Goal: Information Seeking & Learning: Learn about a topic

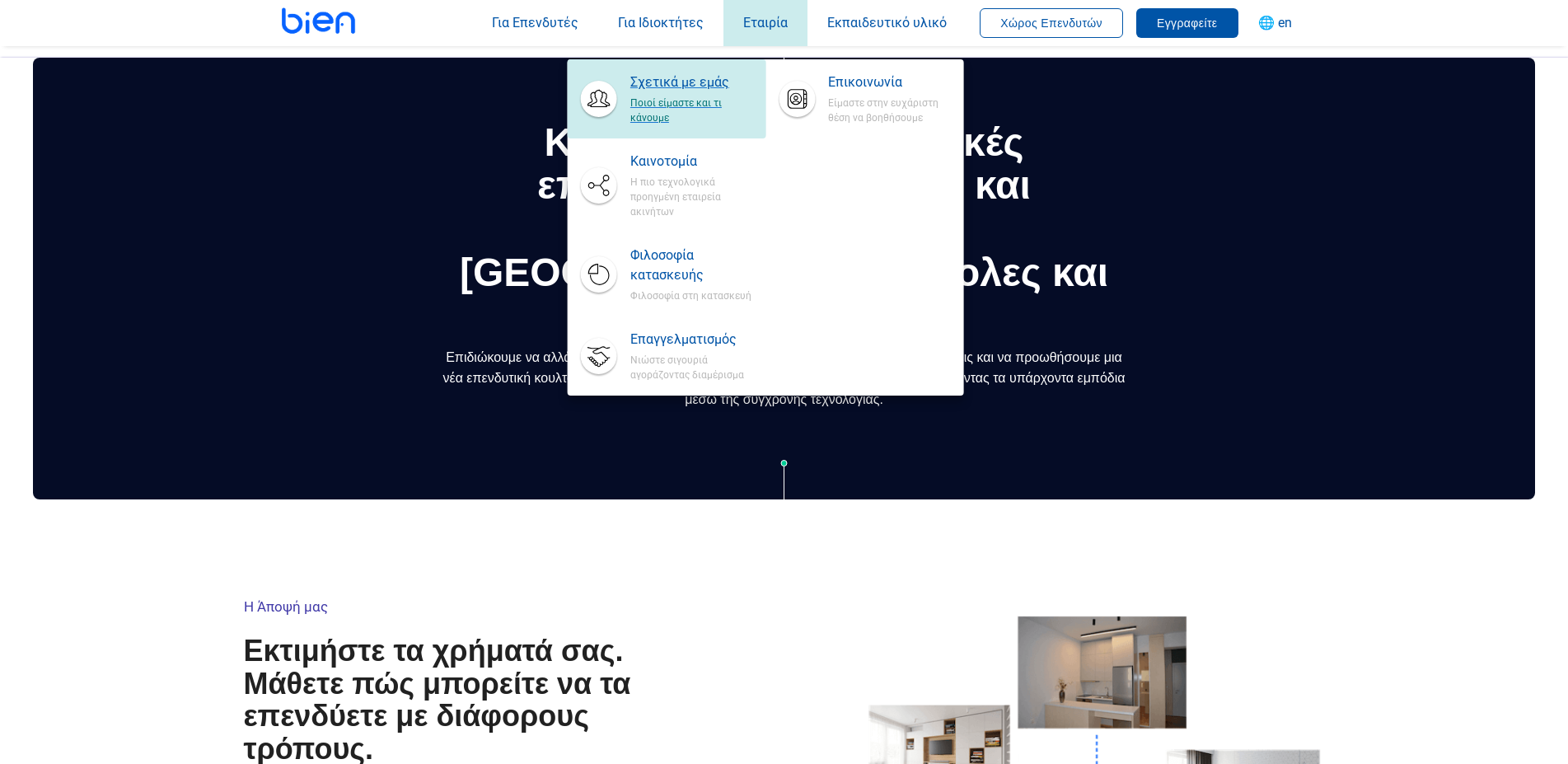
click at [691, 83] on span "Σχετικά με εμάς" at bounding box center [690, 82] width 122 height 20
click at [696, 84] on span "Σχετικά με εμάς" at bounding box center [690, 82] width 122 height 20
click at [643, 106] on span "Ποιοί είμαστε και τι κάνουμε" at bounding box center [690, 108] width 122 height 33
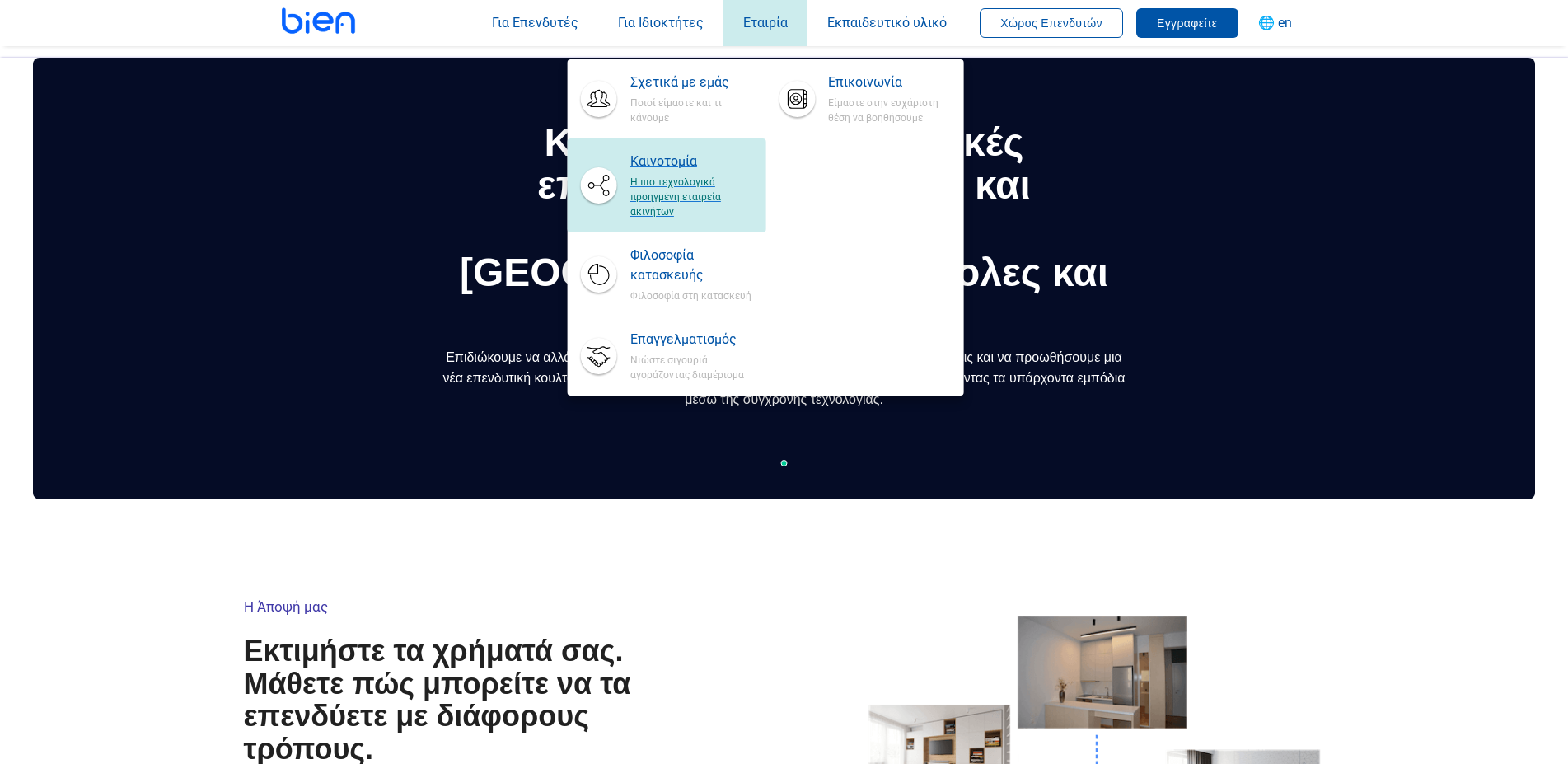
click at [650, 172] on span "Η πιο τεχνολογικά προηγμένη εταιρεία ακινήτων" at bounding box center [690, 195] width 122 height 48
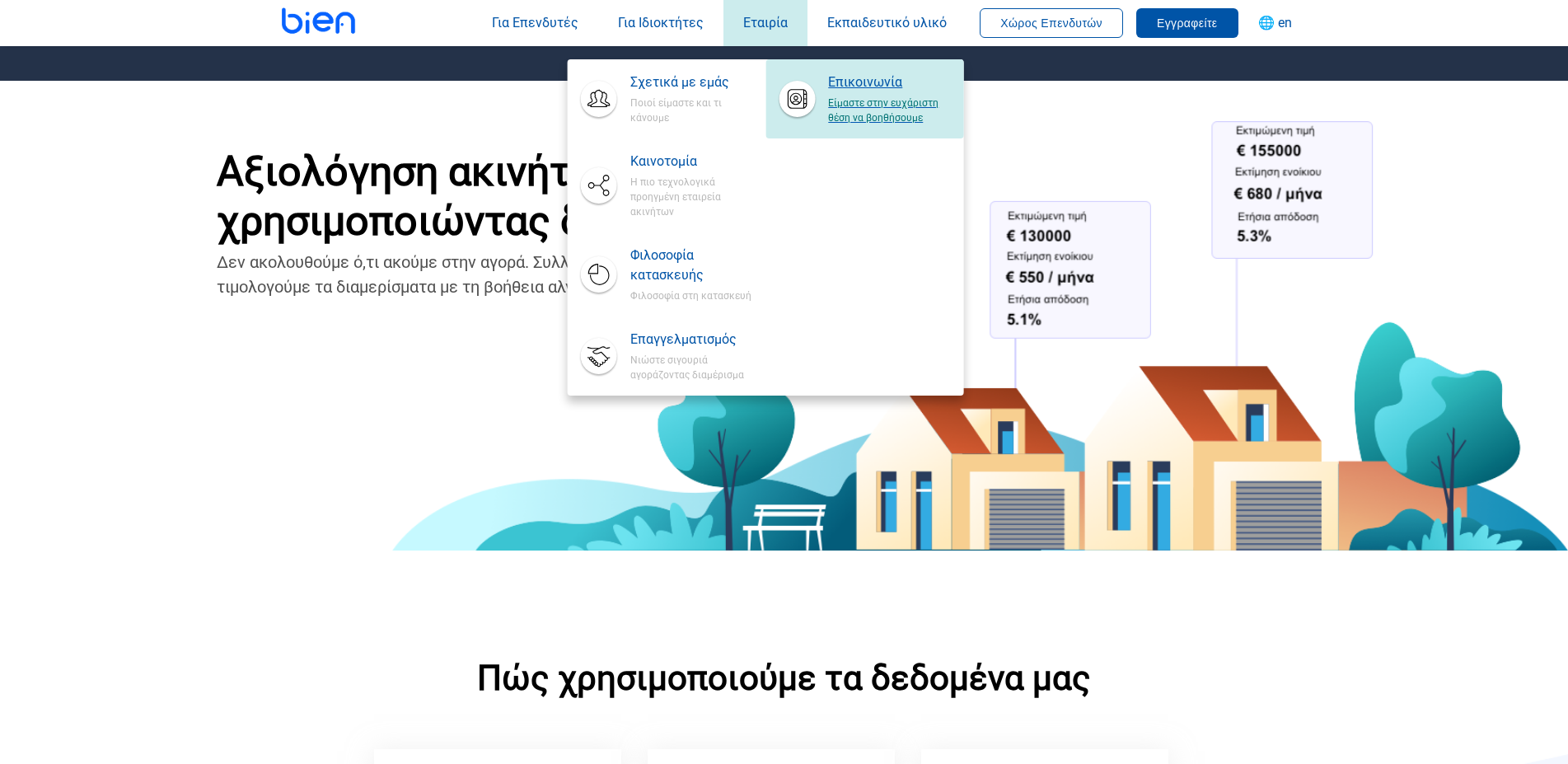
click at [873, 111] on span "Είμαστε στην ευχάριστη θέση να βοηθήσουμε" at bounding box center [889, 108] width 122 height 33
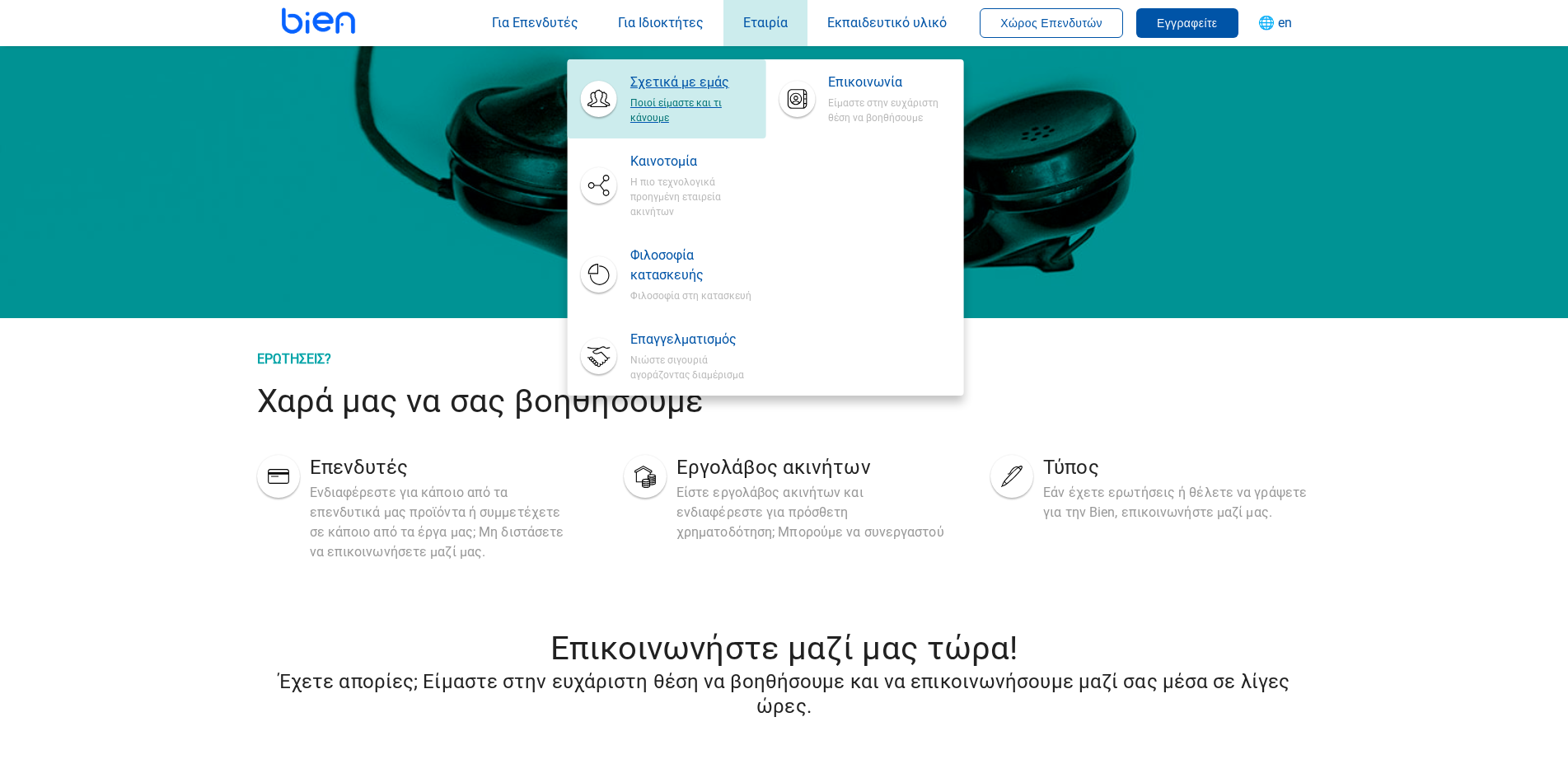
click at [678, 91] on span "Σχετικά με εμάς" at bounding box center [690, 82] width 122 height 20
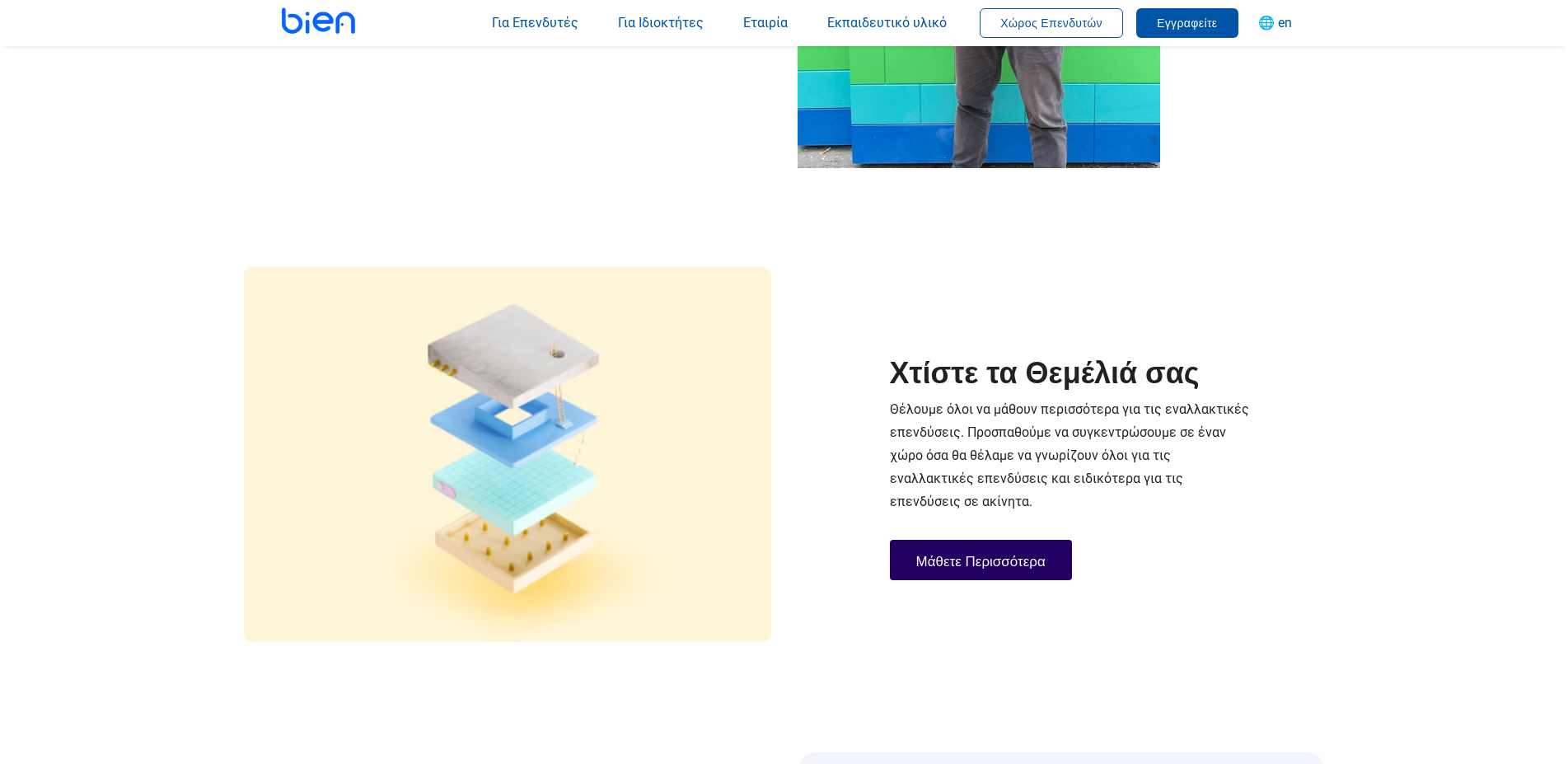
scroll to position [2354, 0]
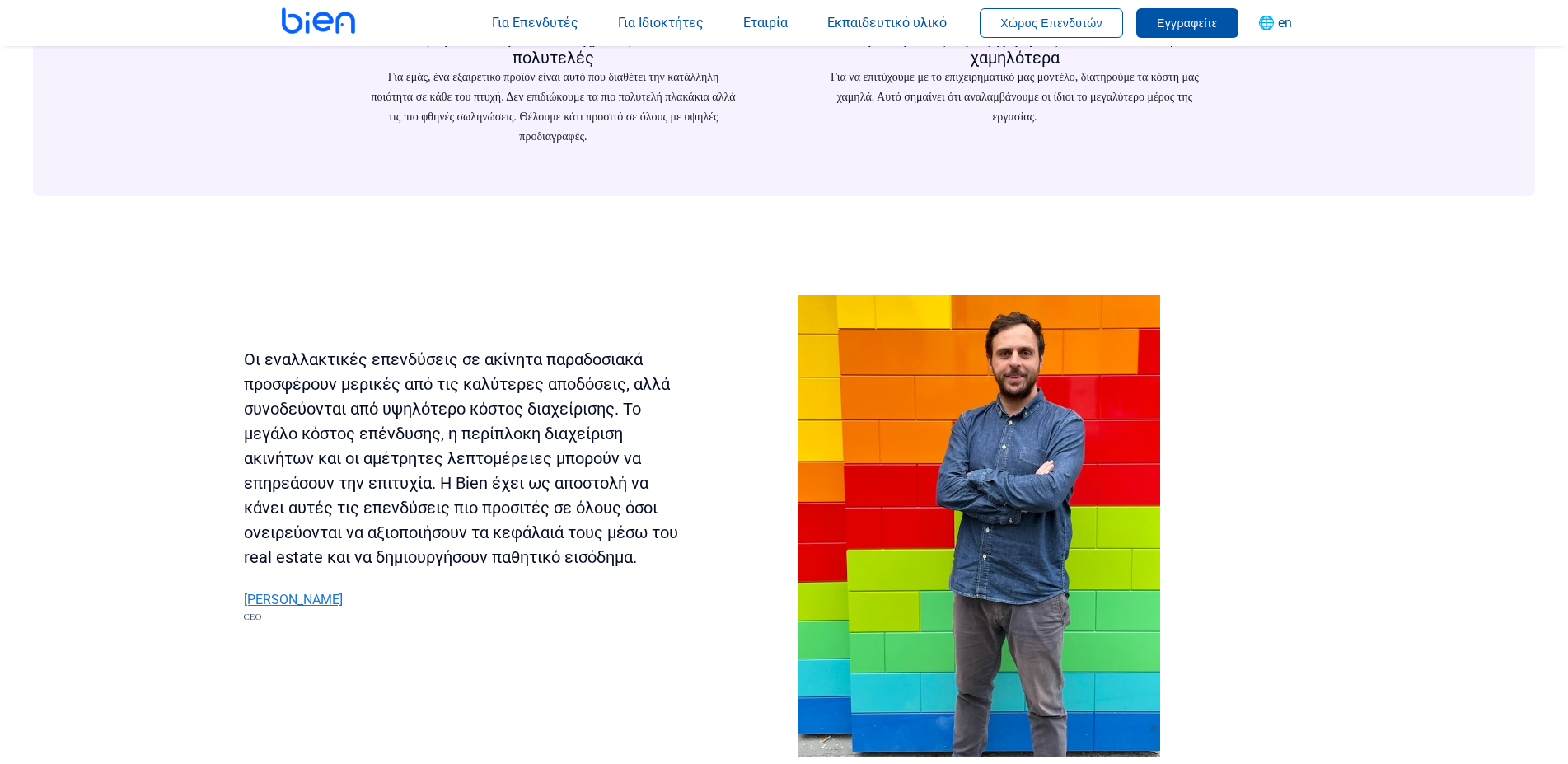
click at [300, 598] on div "[PERSON_NAME]" at bounding box center [461, 600] width 435 height 21
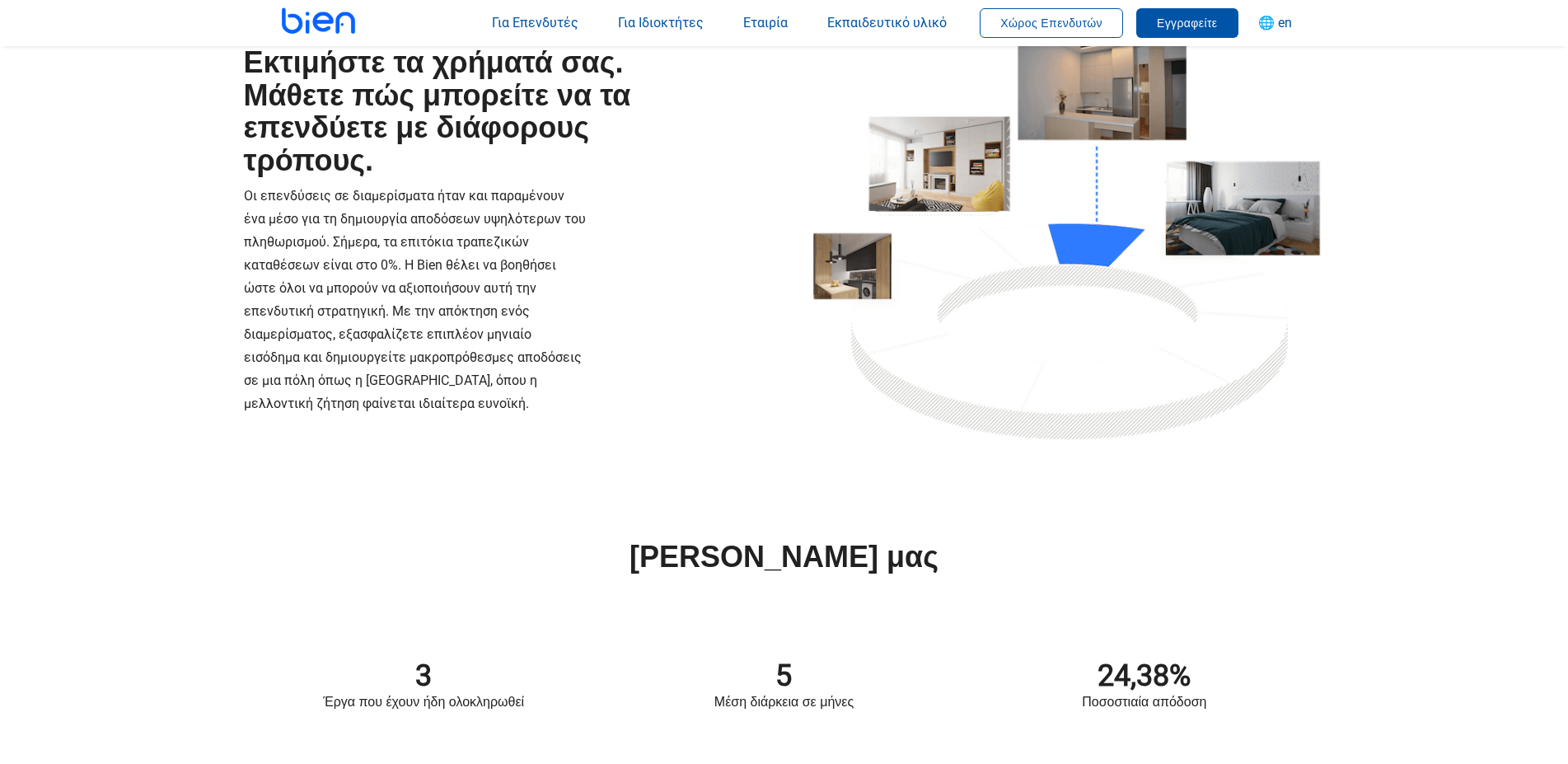
scroll to position [0, 0]
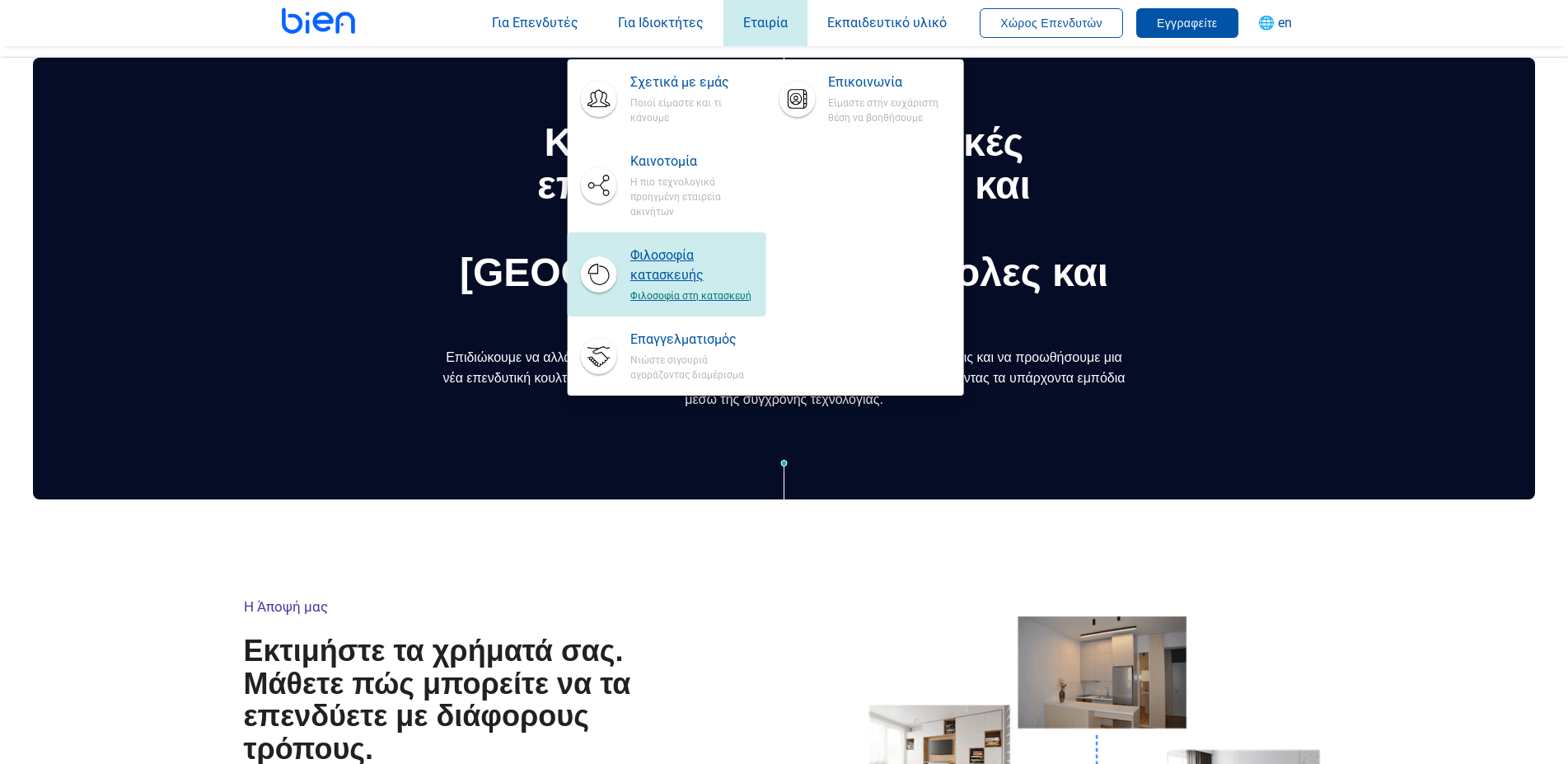
click at [659, 261] on span "Φιλοσοφία κατασκευής" at bounding box center [690, 265] width 122 height 39
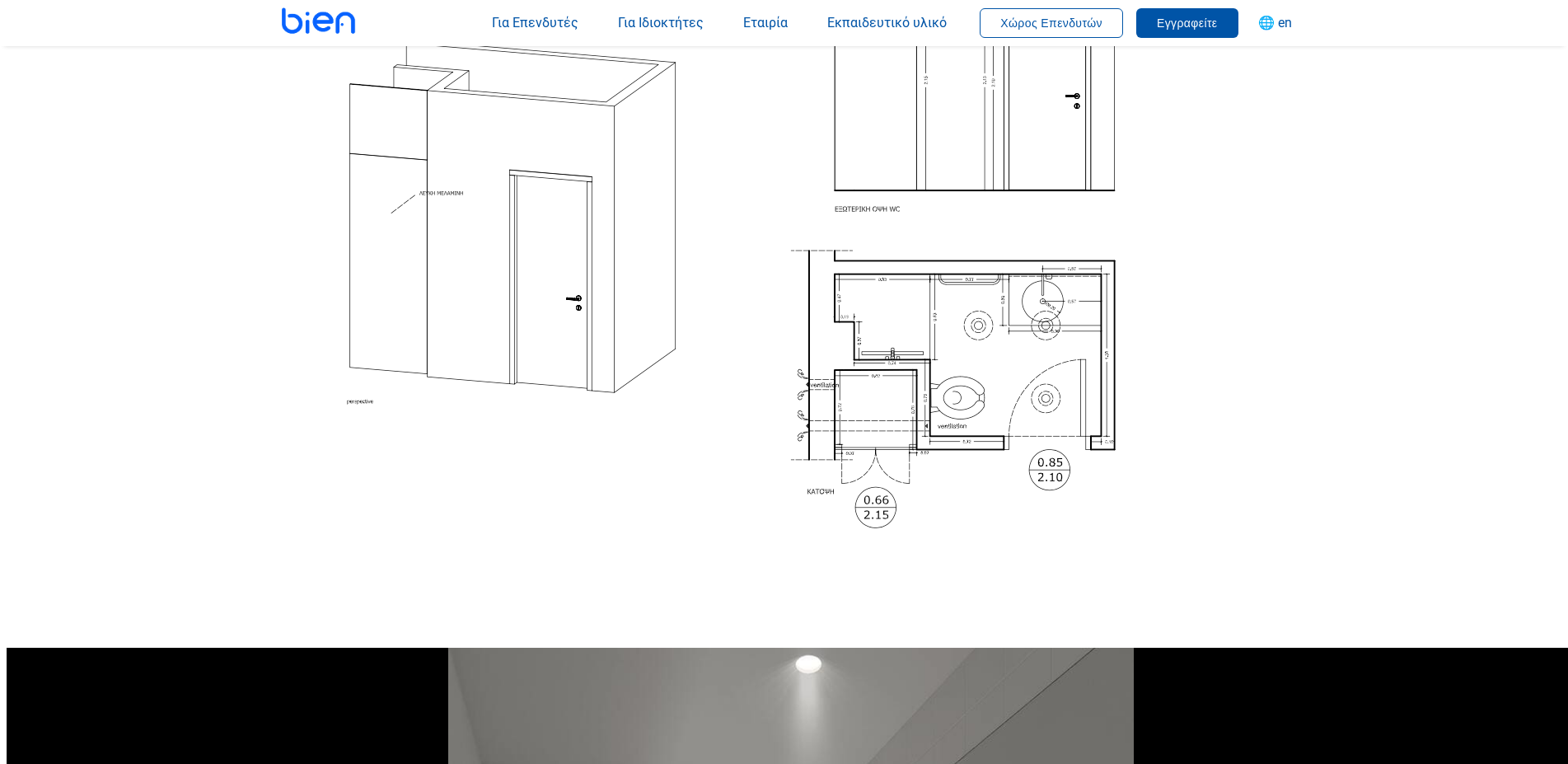
scroll to position [923, 0]
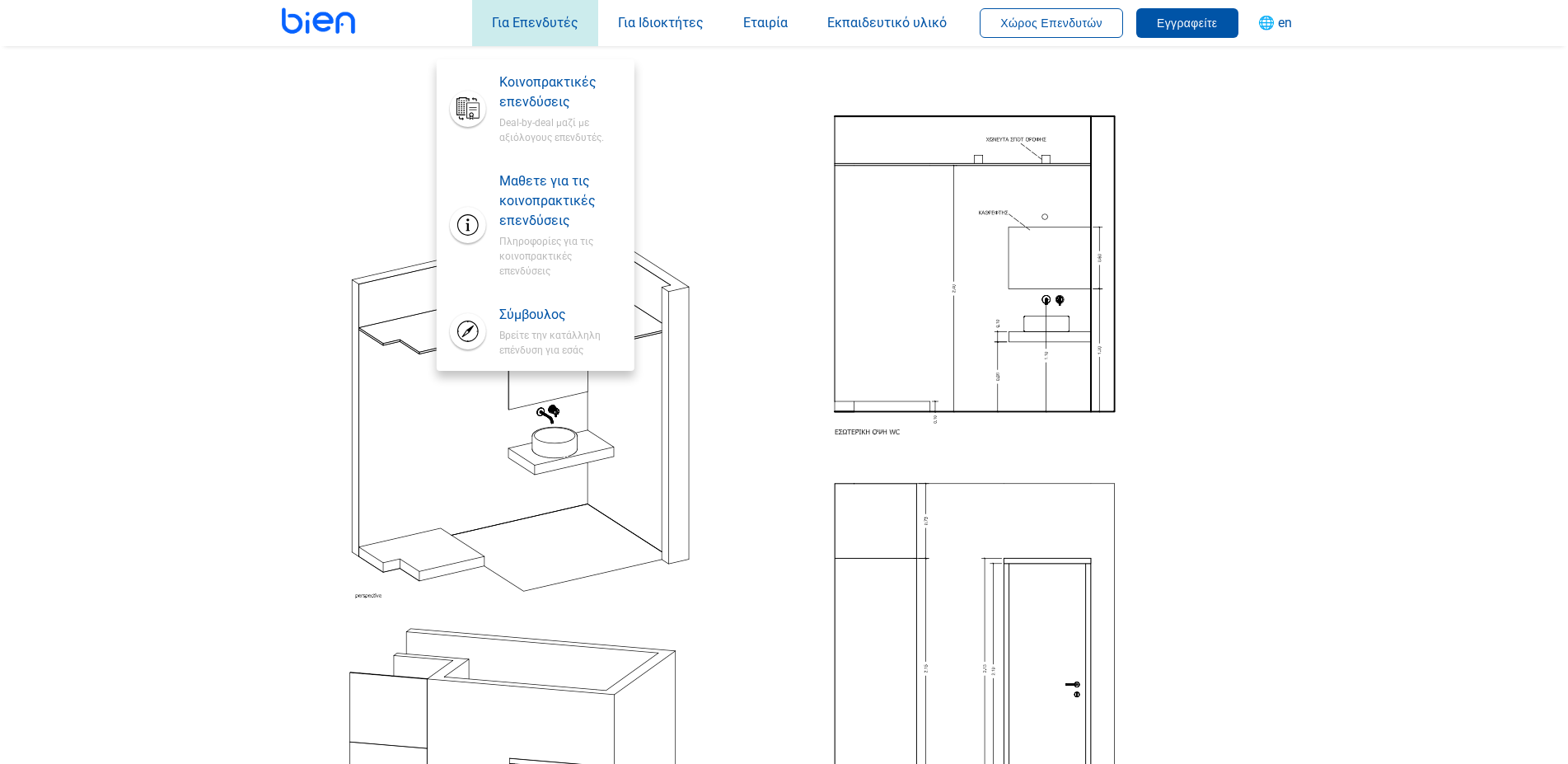
click at [501, 20] on span "Για Επενδυτές" at bounding box center [535, 22] width 87 height 15
click at [539, 325] on span "Βρείτε την κατάλληλη επένδυση για εσάς" at bounding box center [560, 341] width 122 height 33
